Goal: Transaction & Acquisition: Purchase product/service

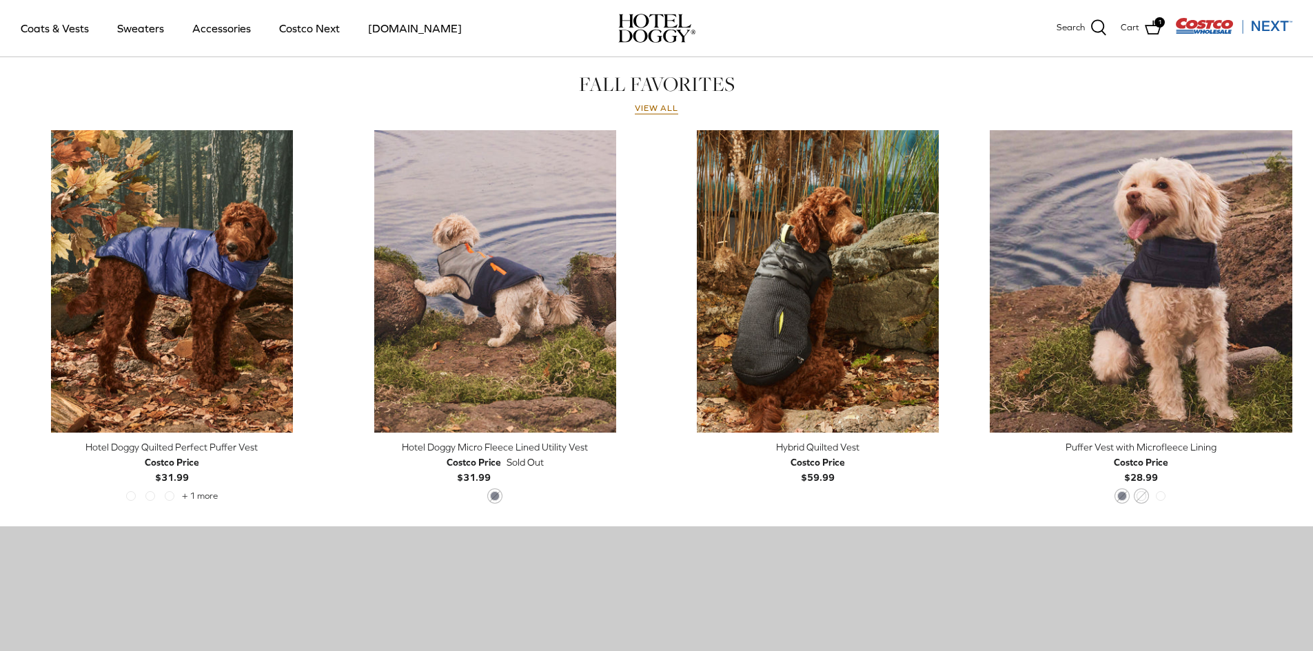
scroll to position [629, 0]
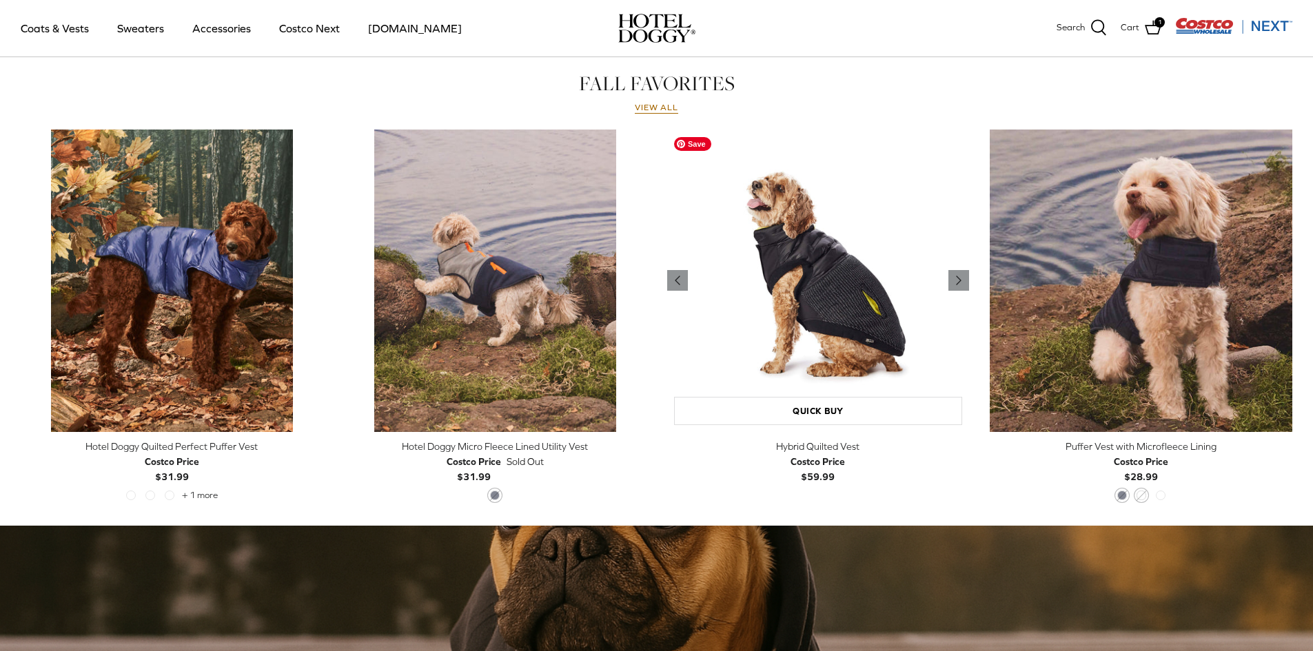
click at [804, 345] on img "Hybrid Quilted Vest" at bounding box center [818, 281] width 303 height 303
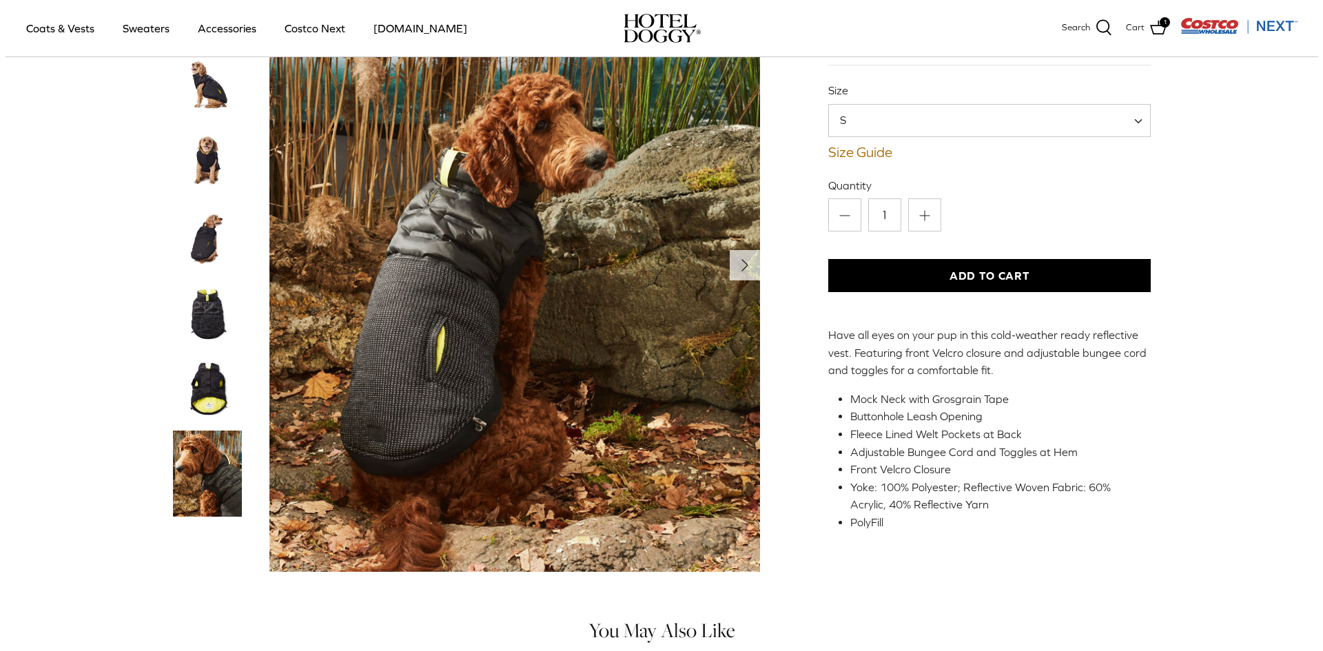
scroll to position [65, 0]
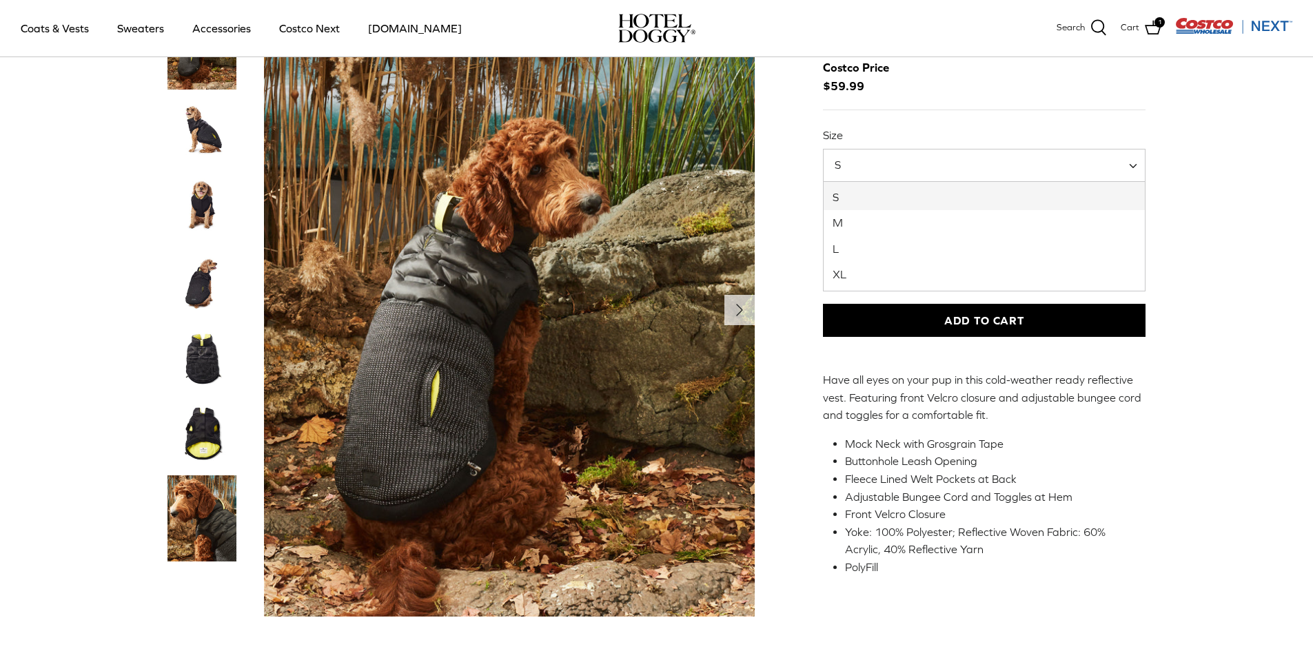
click at [919, 156] on span "S" at bounding box center [984, 165] width 323 height 33
select select "L"
click at [861, 200] on link "Size Guide" at bounding box center [984, 197] width 323 height 17
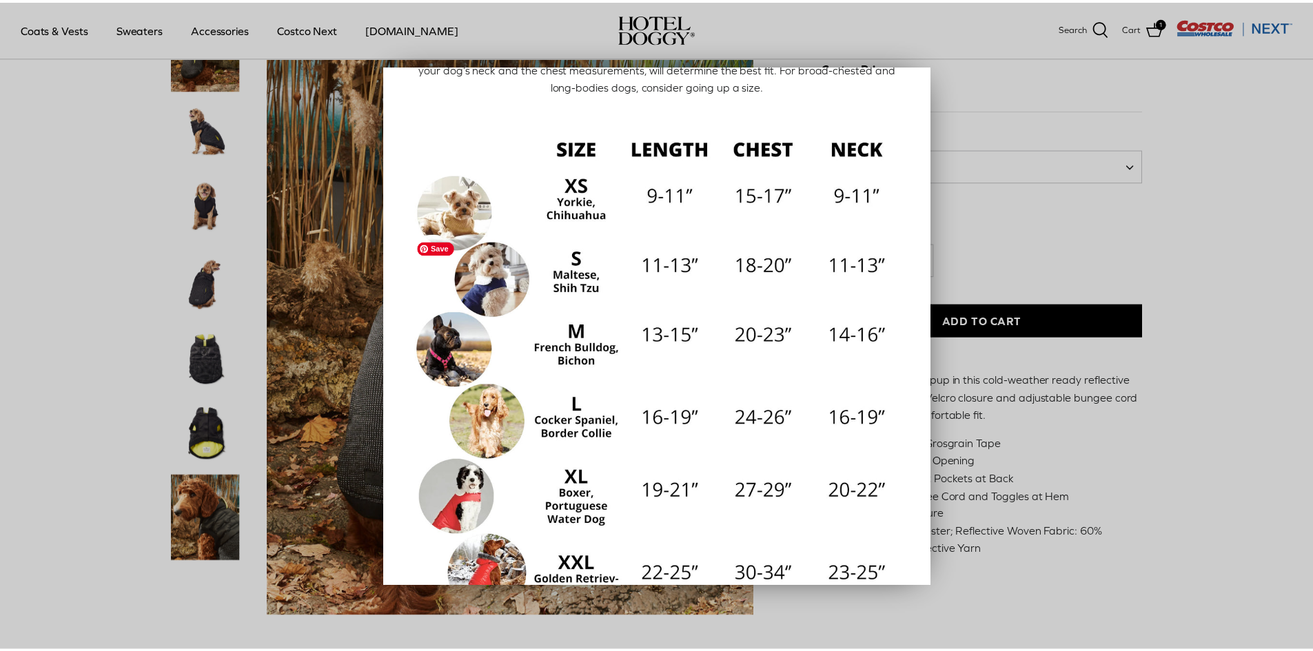
scroll to position [172, 0]
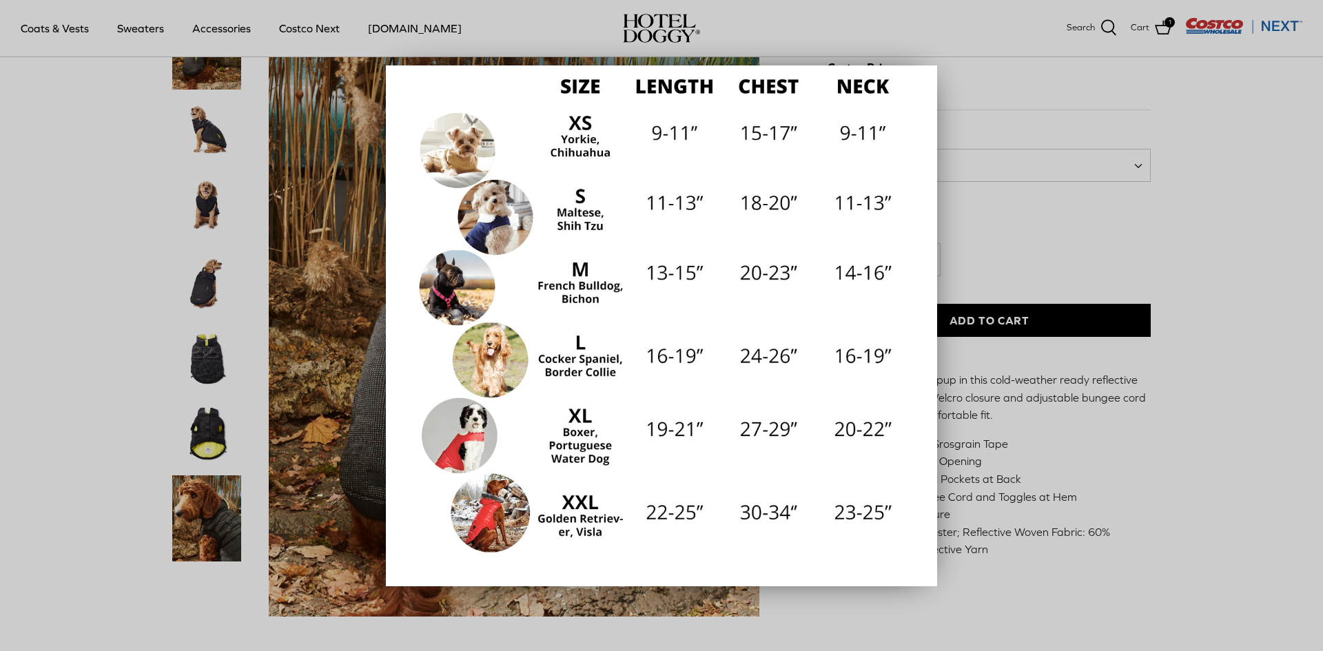
click at [1038, 216] on div at bounding box center [661, 325] width 1323 height 651
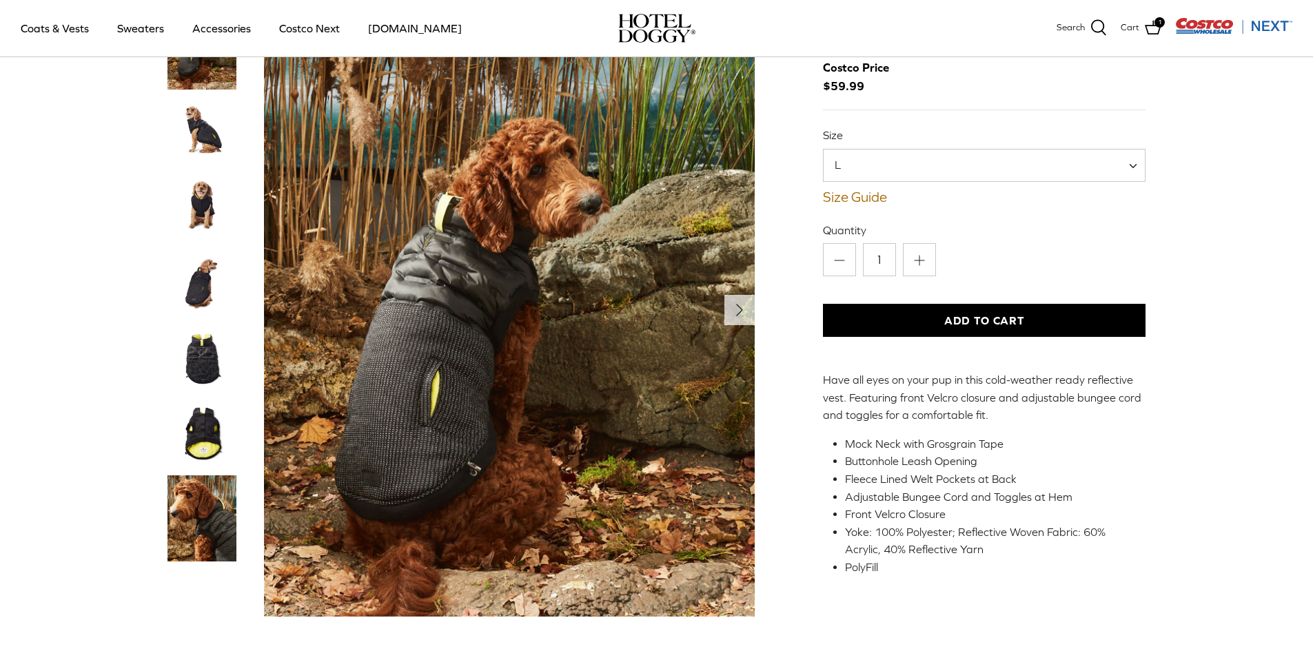
click at [881, 307] on button "Add to Cart" at bounding box center [984, 320] width 323 height 33
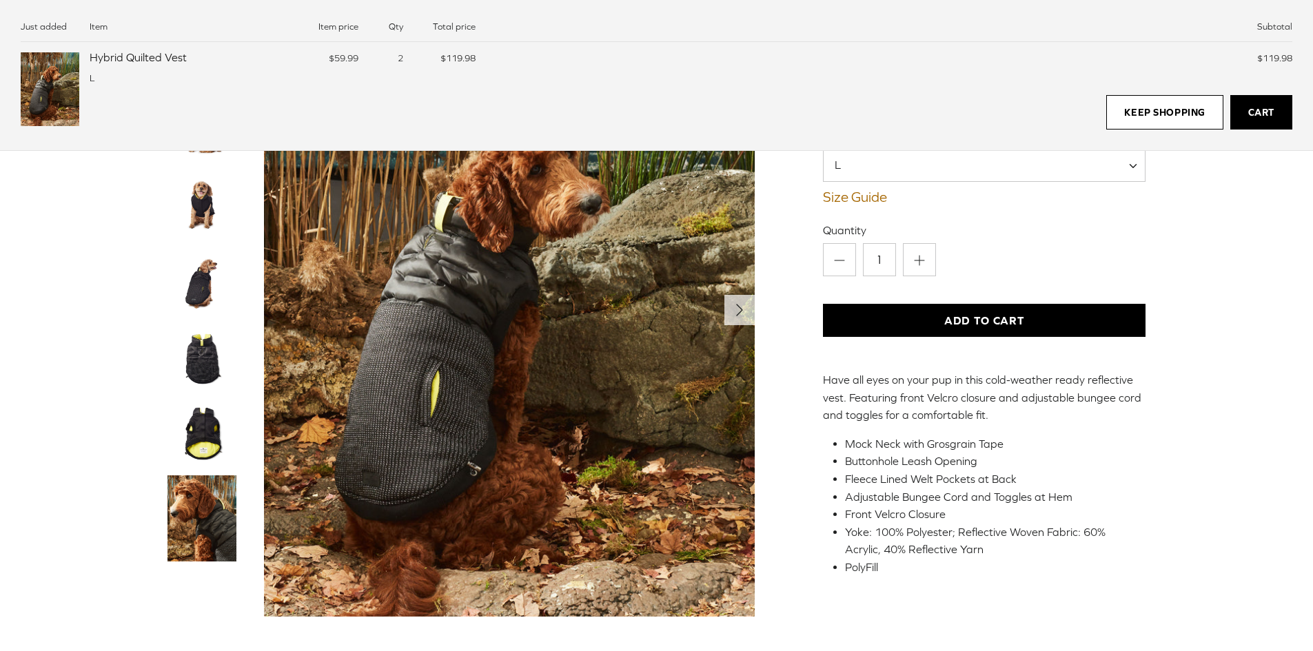
click at [1238, 111] on link "Cart" at bounding box center [1261, 112] width 62 height 34
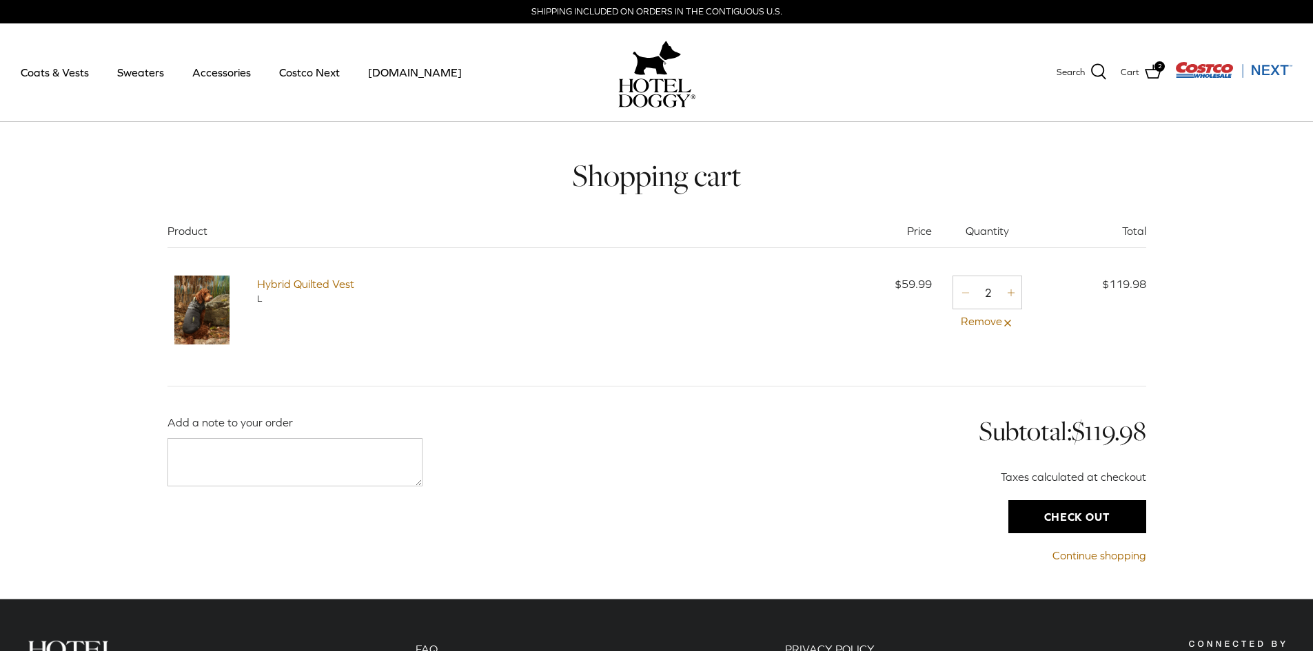
click at [963, 296] on icon "Minus" at bounding box center [965, 292] width 11 height 11
type input "0"
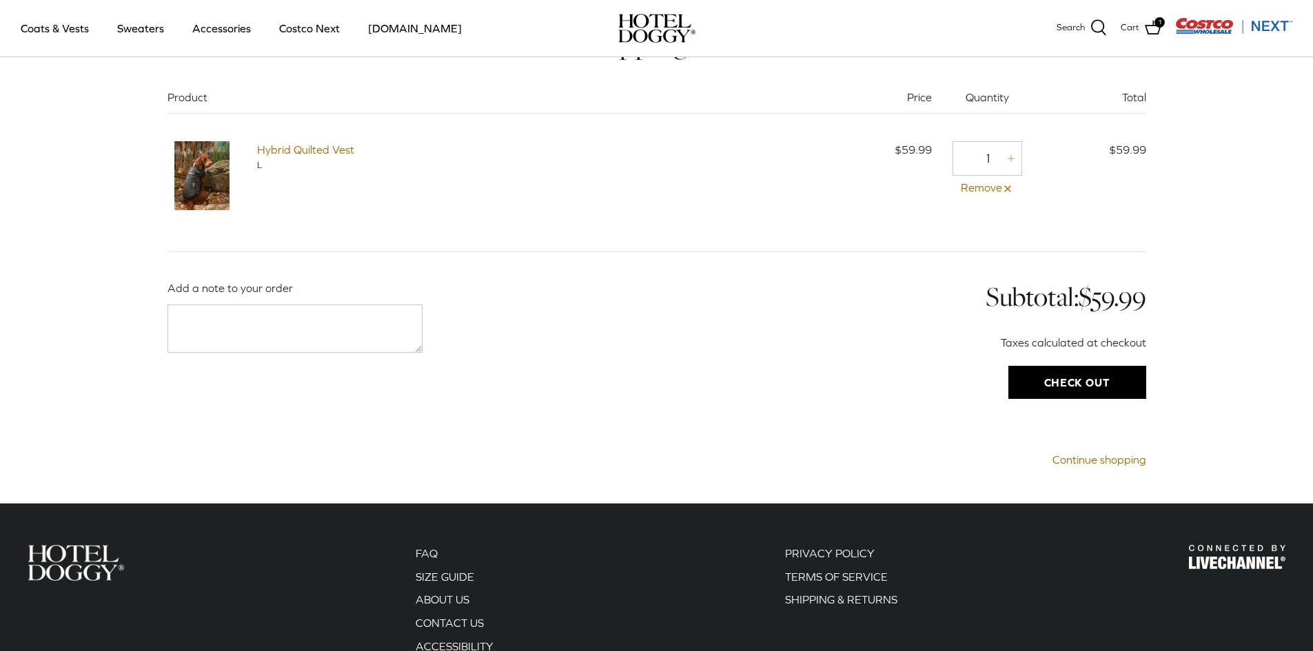
scroll to position [37, 0]
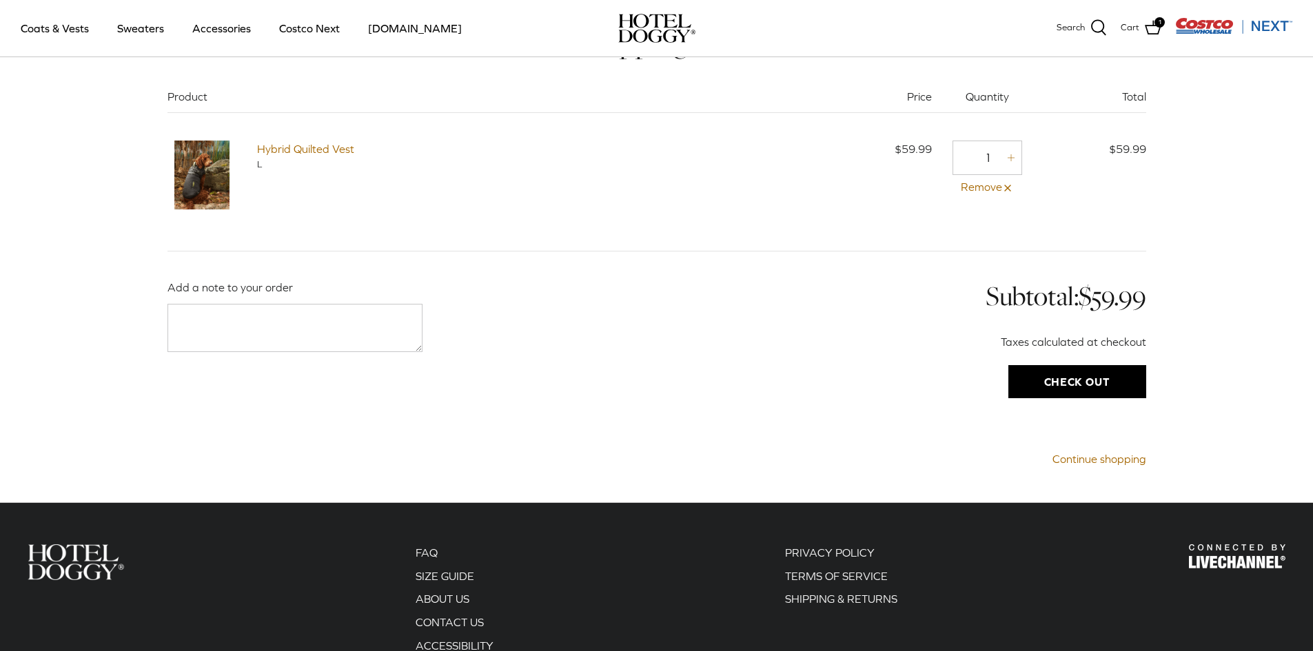
click at [1036, 369] on input "Check out" at bounding box center [1077, 381] width 138 height 33
